Goal: Task Accomplishment & Management: Manage account settings

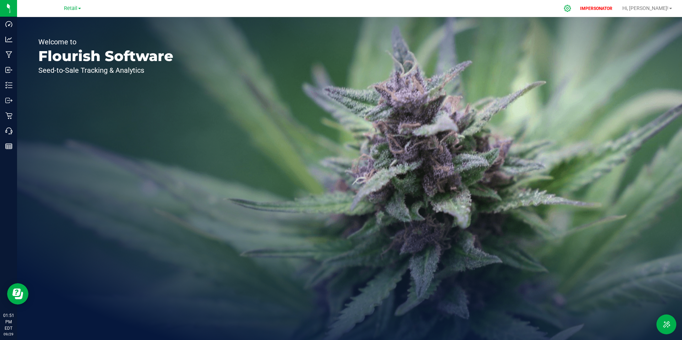
drag, startPoint x: 590, startPoint y: 8, endPoint x: 543, endPoint y: 13, distance: 47.5
click at [571, 8] on icon at bounding box center [567, 8] width 7 height 7
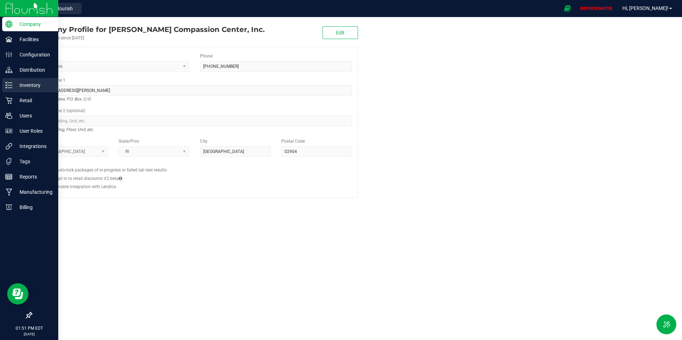
drag, startPoint x: 7, startPoint y: 86, endPoint x: 31, endPoint y: 85, distance: 23.5
click at [7, 86] on icon at bounding box center [8, 85] width 7 height 7
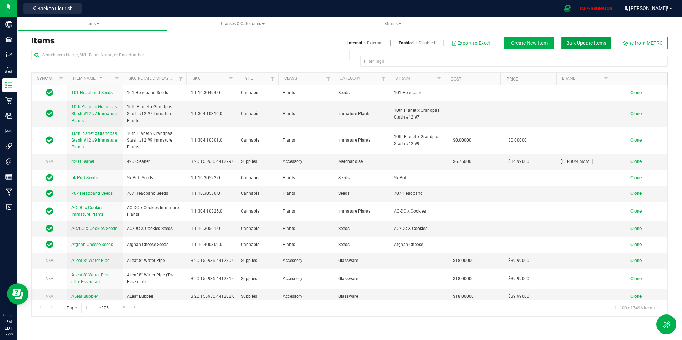
click at [585, 41] on span "Bulk Update Items" at bounding box center [586, 43] width 40 height 6
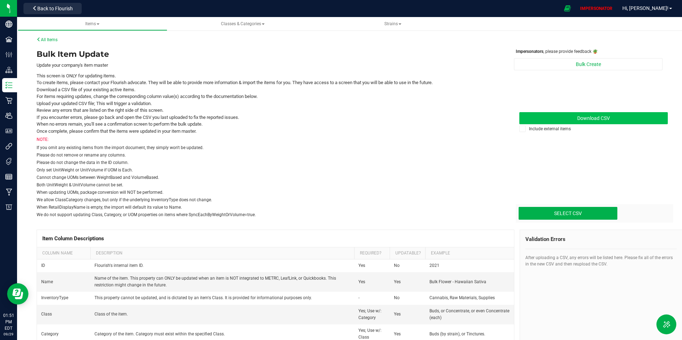
click at [572, 119] on link "Download CSV" at bounding box center [593, 118] width 149 height 12
click at [523, 129] on icon at bounding box center [523, 129] width 5 height 0
click at [0, 0] on input "Include external items" at bounding box center [0, 0] width 0 height 0
click at [586, 113] on link "Download CSV" at bounding box center [593, 118] width 149 height 12
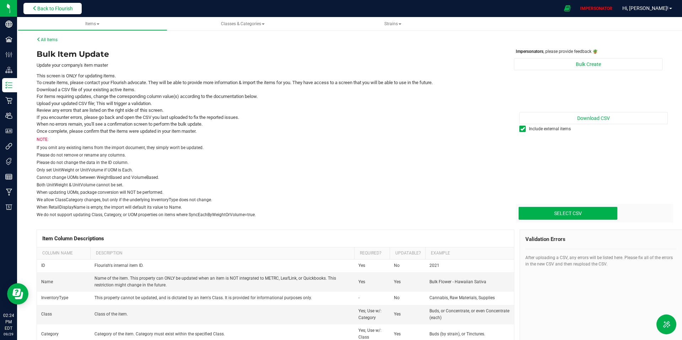
click at [55, 8] on span "Back to Flourish" at bounding box center [55, 9] width 36 height 6
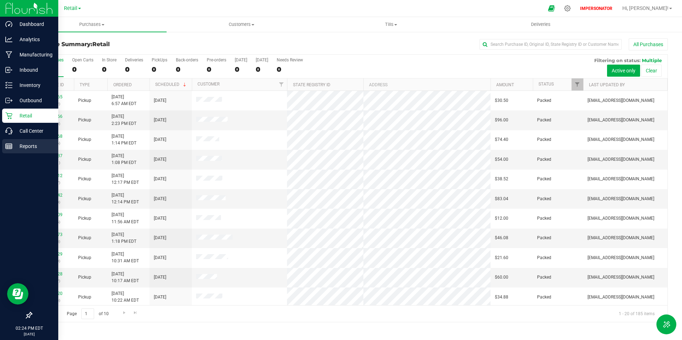
click at [8, 146] on line at bounding box center [8, 147] width 0 height 4
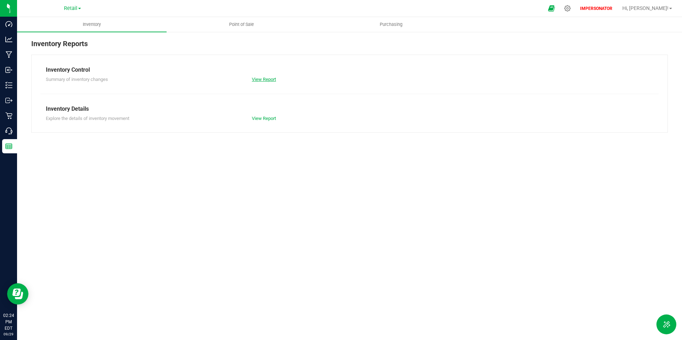
click at [265, 81] on link "View Report" at bounding box center [264, 79] width 24 height 5
